Goal: Information Seeking & Learning: Learn about a topic

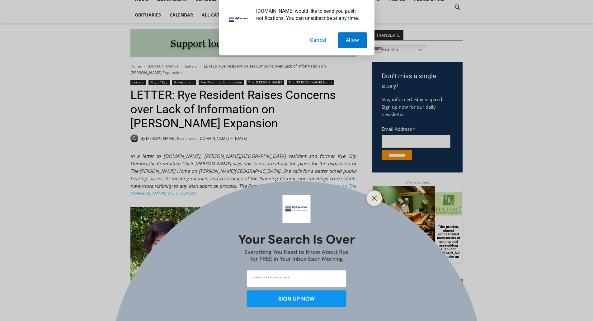
scroll to position [125, 0]
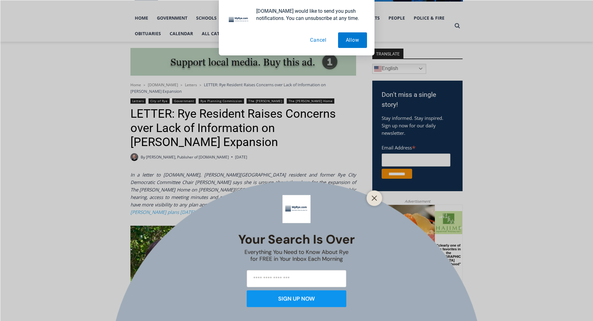
drag, startPoint x: 319, startPoint y: 40, endPoint x: 312, endPoint y: 45, distance: 8.7
click at [319, 40] on button "Cancel" at bounding box center [318, 40] width 32 height 16
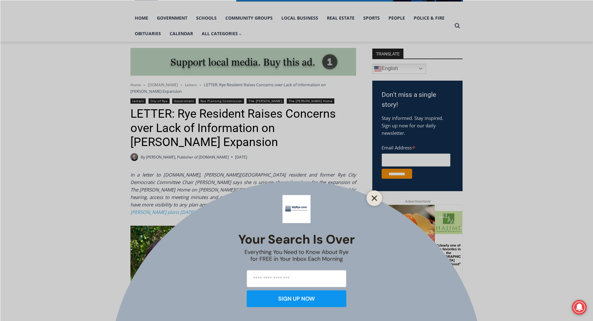
click at [374, 198] on icon "Close" at bounding box center [375, 198] width 6 height 6
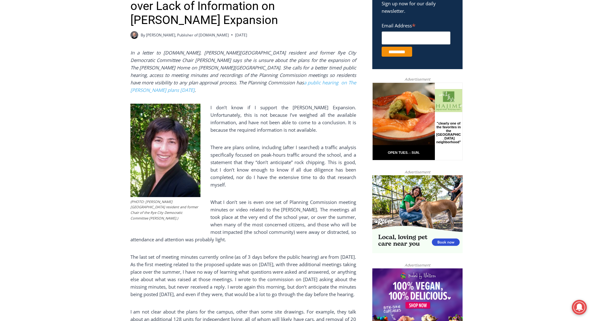
scroll to position [249, 0]
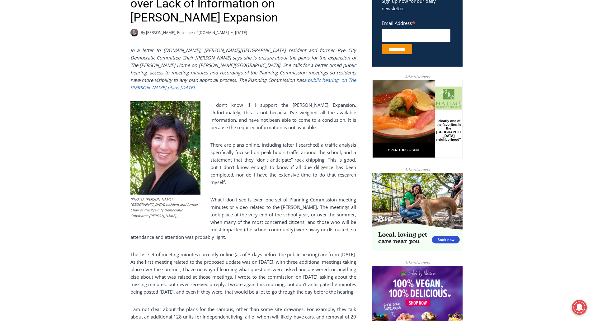
click at [248, 77] on link "a public hearing on The [PERSON_NAME] plans [DATE]" at bounding box center [244, 84] width 226 height 14
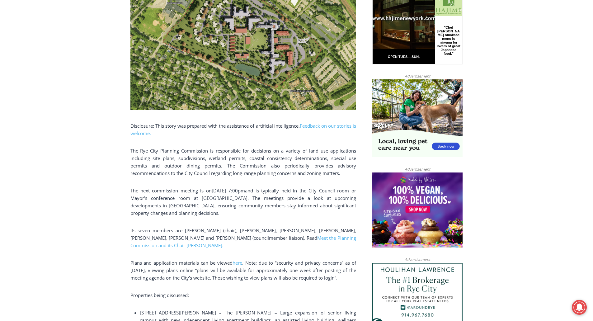
scroll to position [374, 0]
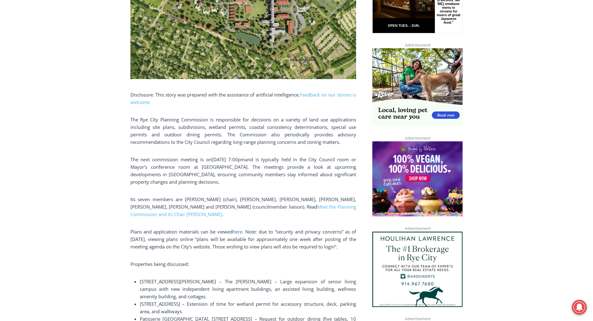
click at [239, 231] on span "here" at bounding box center [238, 232] width 10 height 6
